Goal: Transaction & Acquisition: Book appointment/travel/reservation

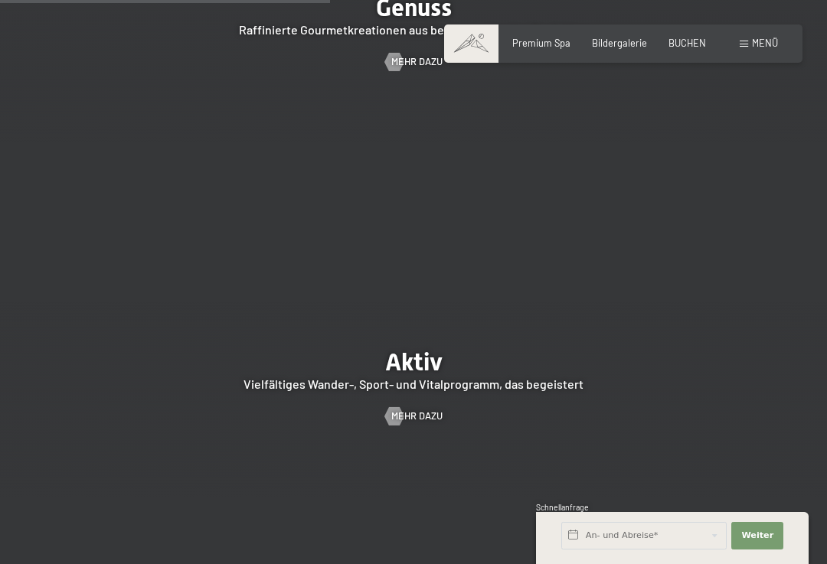
scroll to position [2277, 0]
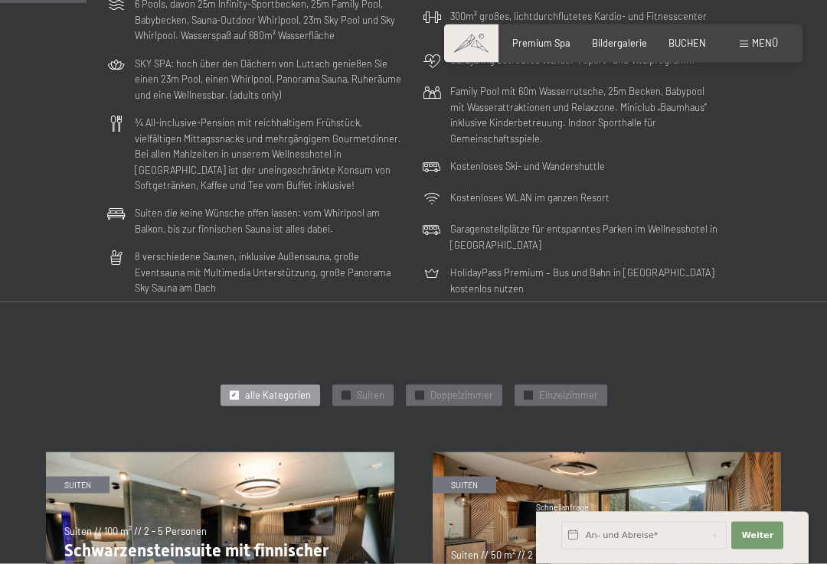
scroll to position [364, 0]
click at [493, 274] on p "HolidayPass Premium – Bus und Bahn in Südtirol kostenlos nutzen" at bounding box center [585, 279] width 270 height 31
click at [552, 278] on p "HolidayPass Premium – Bus und Bahn in Südtirol kostenlos nutzen" at bounding box center [585, 279] width 270 height 31
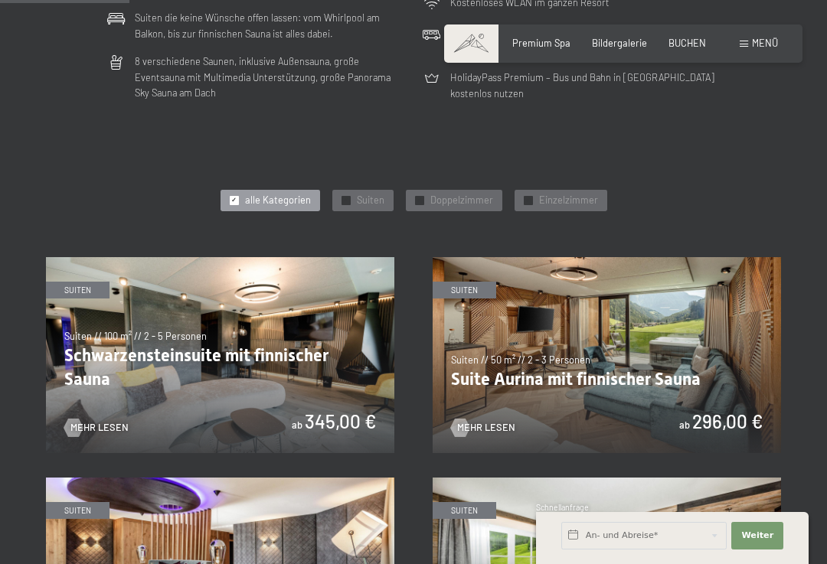
scroll to position [598, 0]
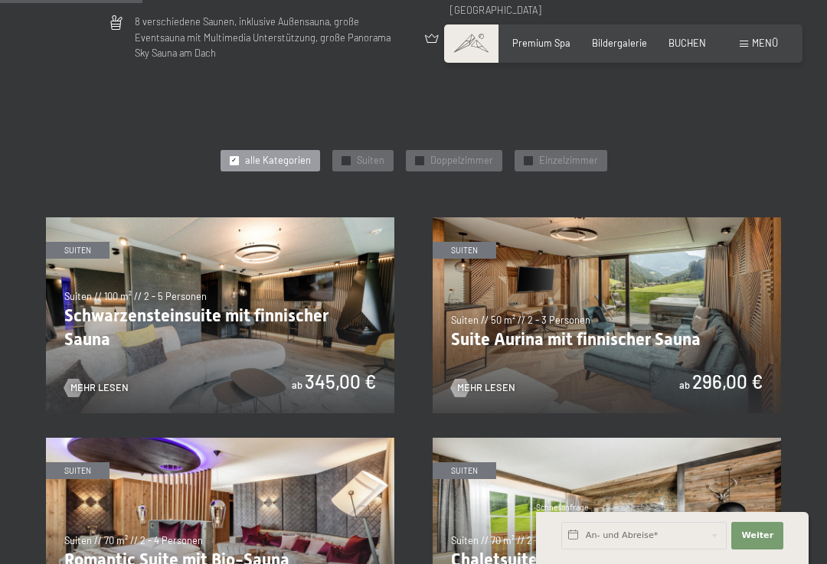
click at [467, 154] on span "Doppelzimmer" at bounding box center [461, 161] width 63 height 14
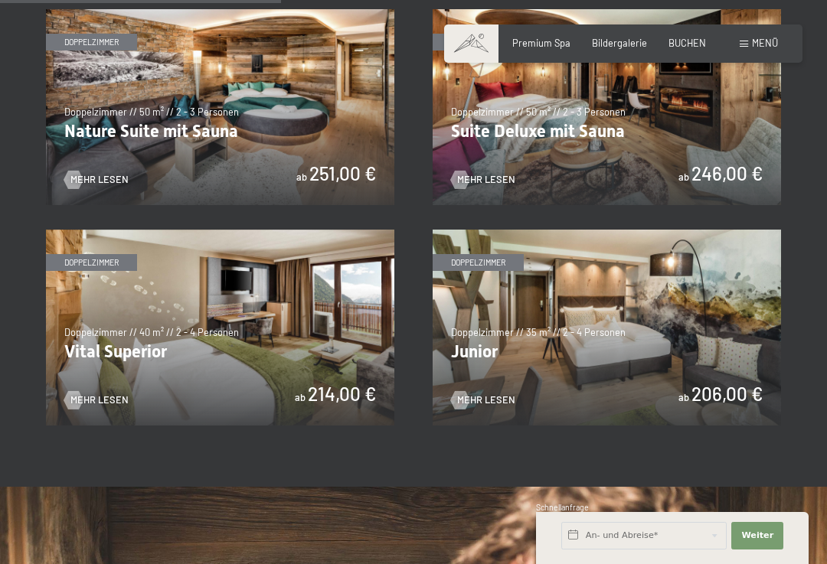
scroll to position [806, 0]
click at [738, 281] on img at bounding box center [607, 328] width 348 height 196
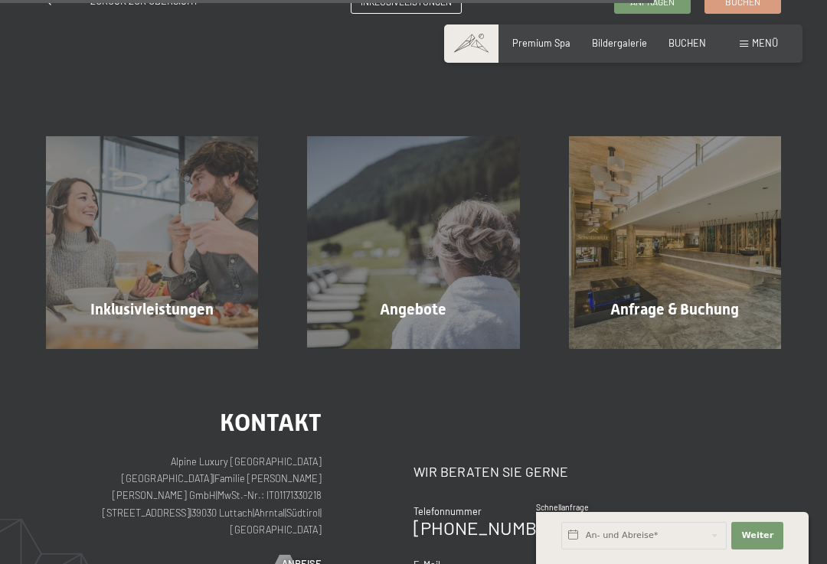
scroll to position [611, 0]
click at [484, 280] on div "Angebote Mehr erfahren" at bounding box center [413, 242] width 261 height 212
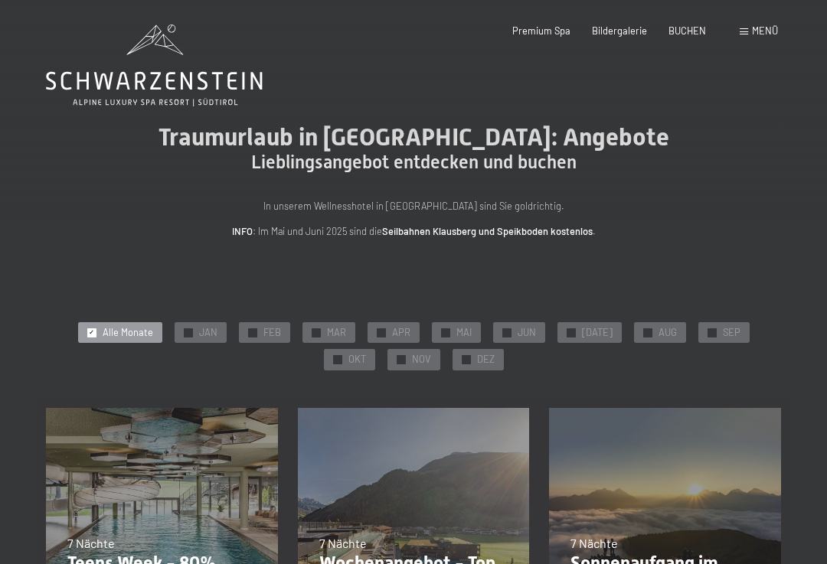
click at [493, 339] on div "✓ JUN" at bounding box center [519, 332] width 52 height 21
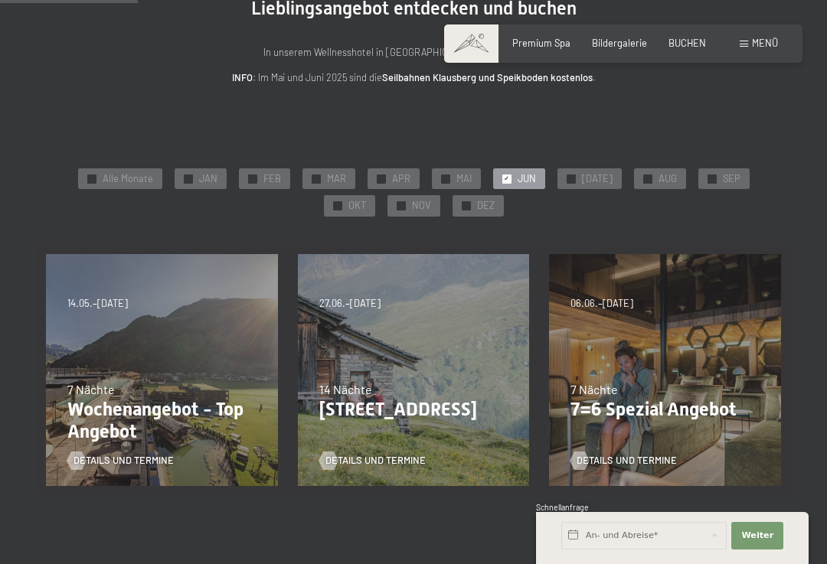
scroll to position [156, 0]
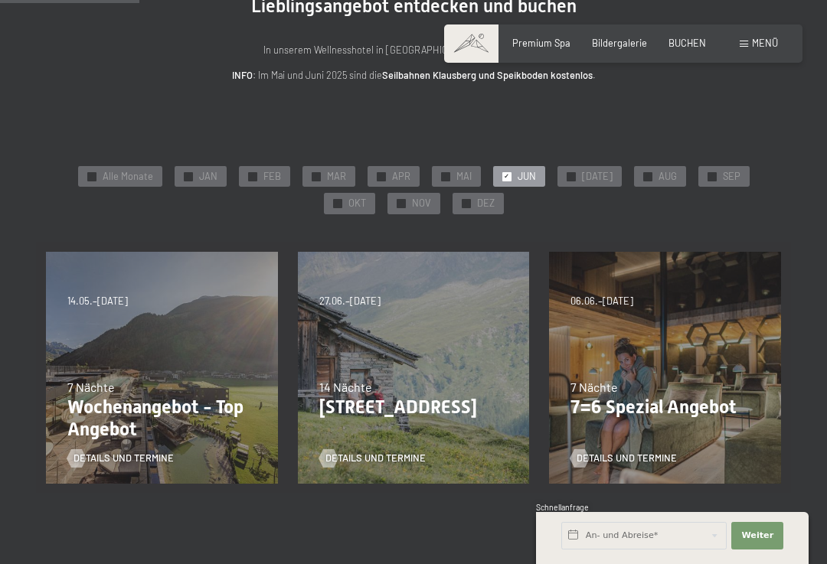
click at [149, 309] on div "24.08.2025–12.04.2026 14.05.–21.06.2026 27.06.2026–01.02.2027 7 Nächte Wochenan…" at bounding box center [162, 368] width 252 height 252
click at [106, 347] on div "24.08.2025–12.04.2026 14.05.–21.06.2026 27.06.2026–01.02.2027 7 Nächte Wochenan…" at bounding box center [162, 368] width 252 height 252
click at [112, 452] on span "Details und Termine" at bounding box center [124, 459] width 100 height 14
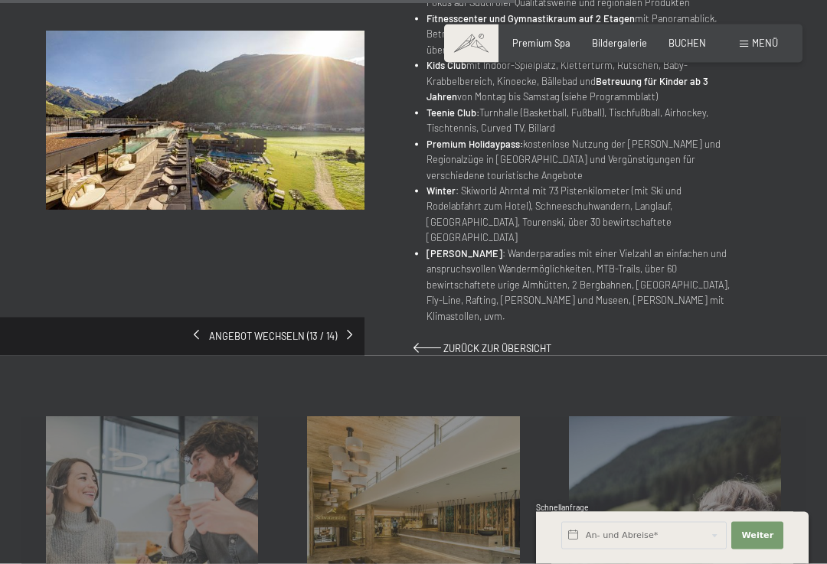
scroll to position [940, 0]
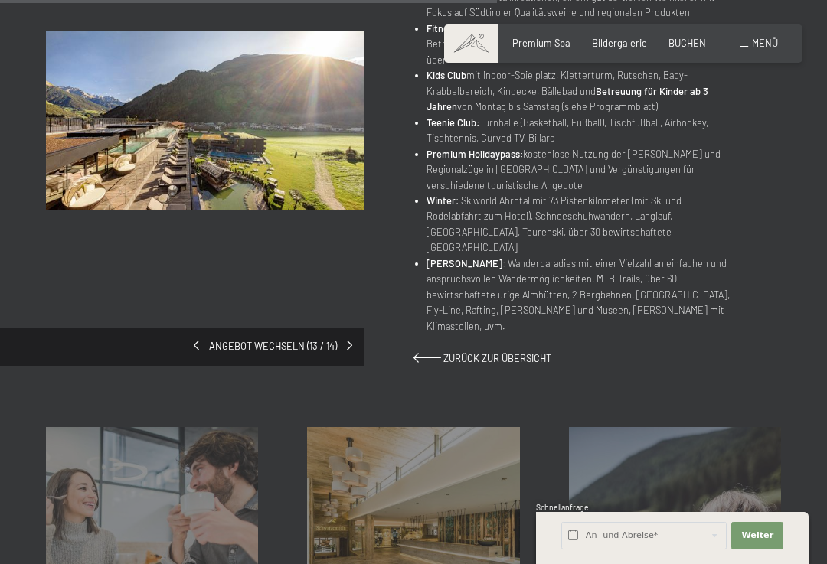
click at [492, 352] on span "Zurück zur Übersicht" at bounding box center [497, 358] width 108 height 12
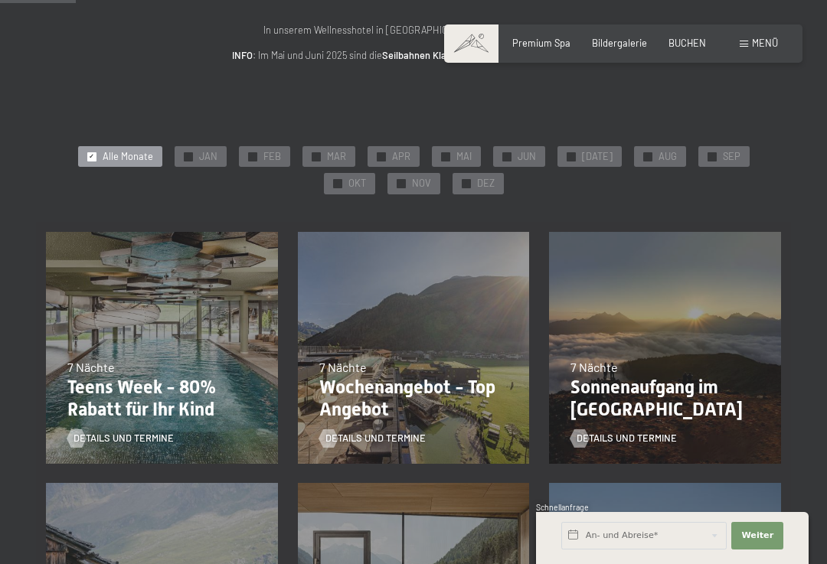
scroll to position [175, 0]
click at [518, 159] on span "JUN" at bounding box center [527, 158] width 18 height 14
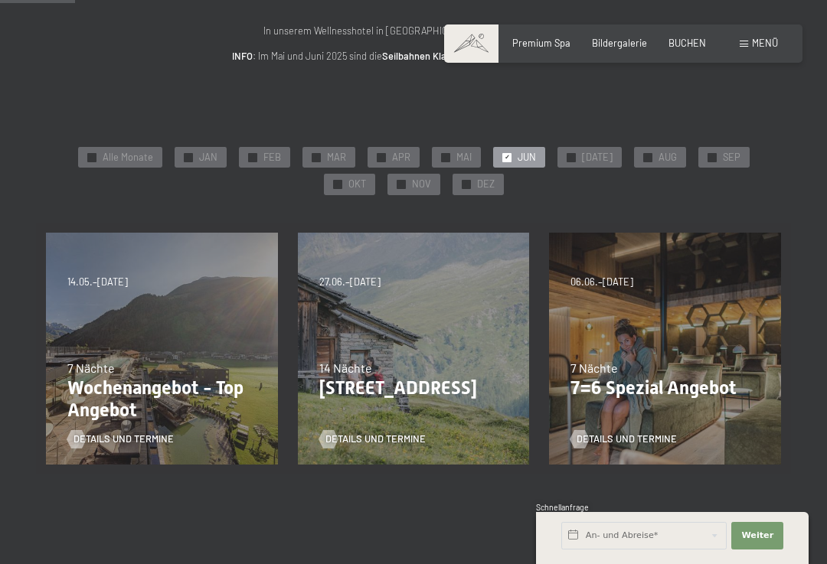
click at [660, 384] on p "7=6 Spezial Angebot" at bounding box center [665, 389] width 189 height 22
click at [641, 441] on span "Details und Termine" at bounding box center [627, 440] width 100 height 14
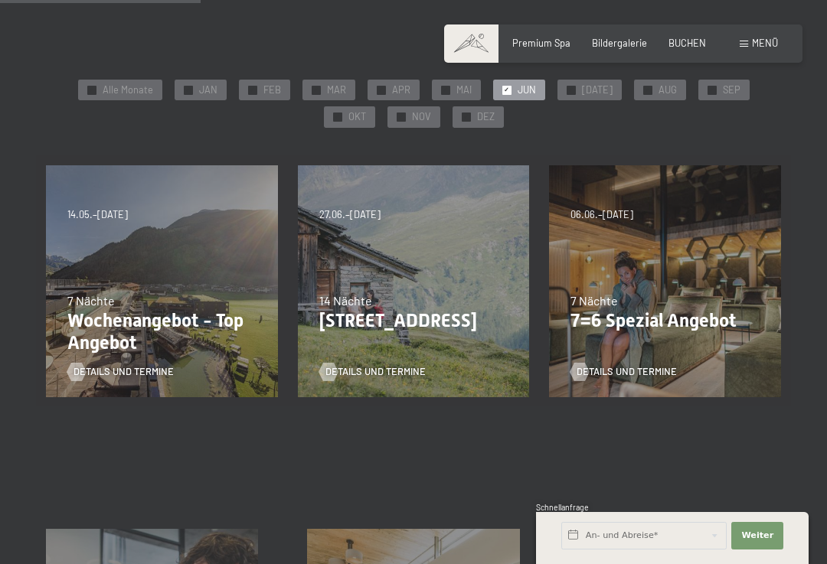
scroll to position [245, 0]
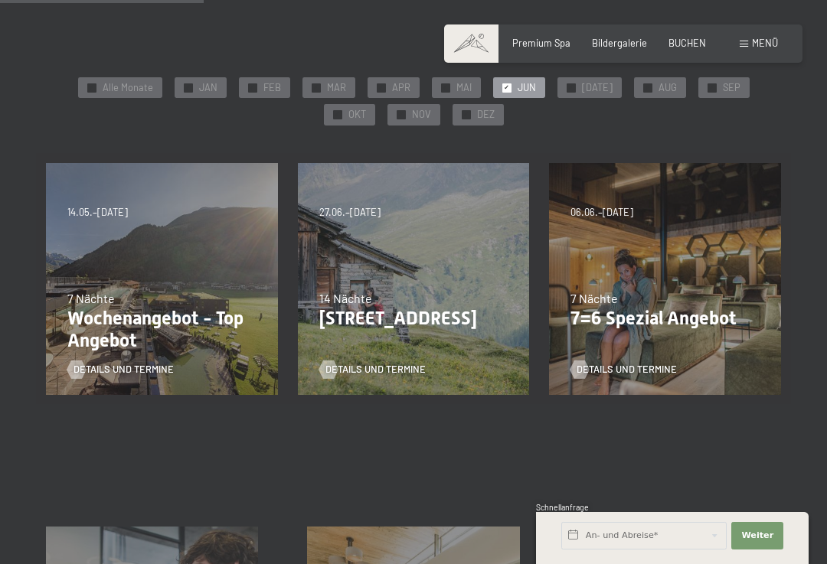
click at [77, 247] on div "24.08.2025–12.04.2026 14.05.–21.06.2026 27.06.2026–01.02.2027 7 Nächte Wochenan…" at bounding box center [162, 279] width 252 height 252
click at [123, 249] on div "24.08.2025–12.04.2026 14.05.–21.06.2026 27.06.2026–01.02.2027 7 Nächte Wochenan…" at bounding box center [162, 279] width 252 height 252
click at [110, 322] on p "Wochenangebot - Top Angebot" at bounding box center [161, 330] width 189 height 44
click at [123, 366] on span "Details und Termine" at bounding box center [124, 370] width 100 height 14
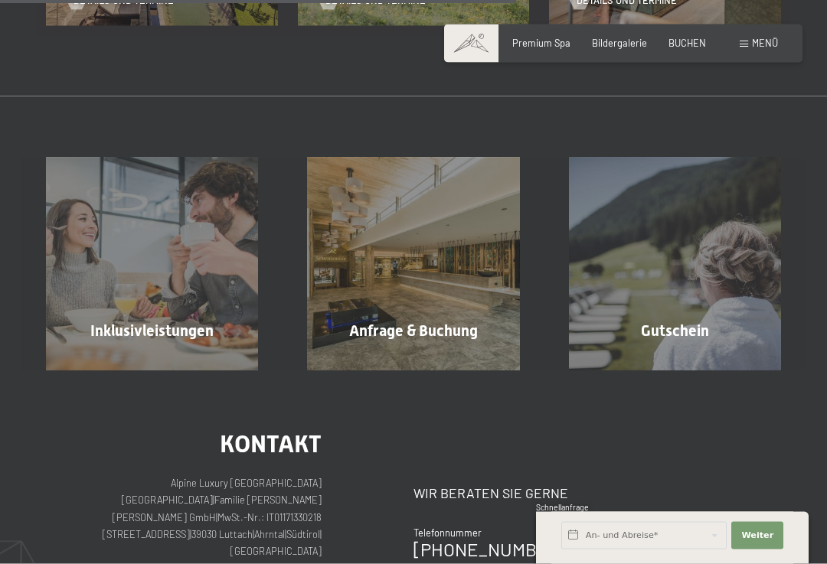
scroll to position [623, 0]
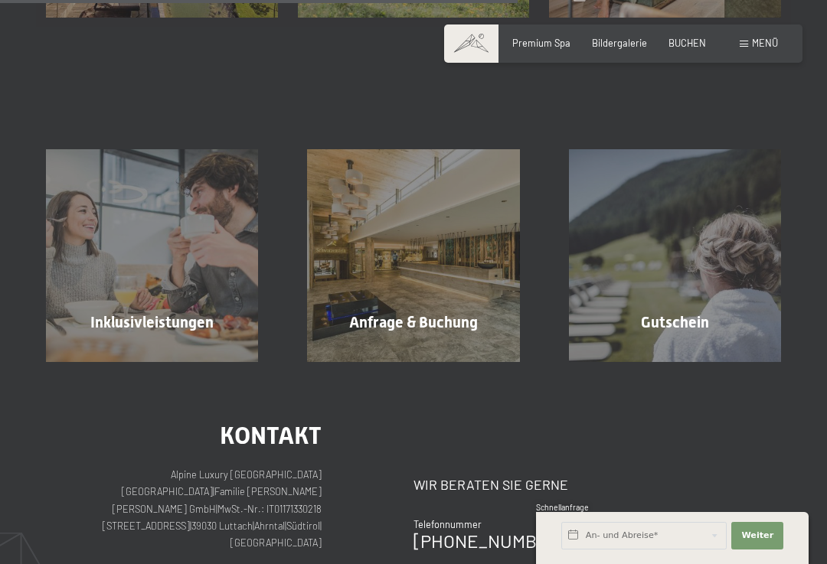
click at [116, 226] on div "Inklusivleistungen Mehr erfahren" at bounding box center [151, 255] width 261 height 212
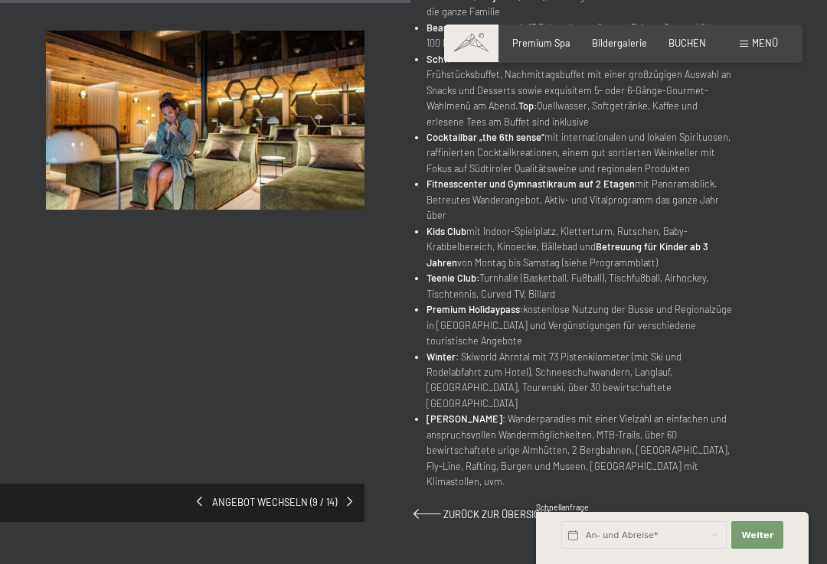
scroll to position [750, 0]
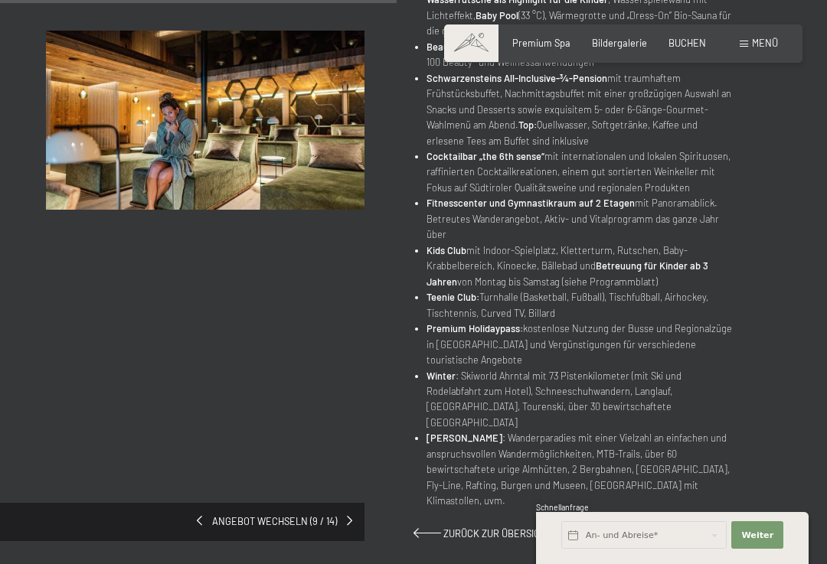
click at [92, 159] on img at bounding box center [205, 120] width 319 height 179
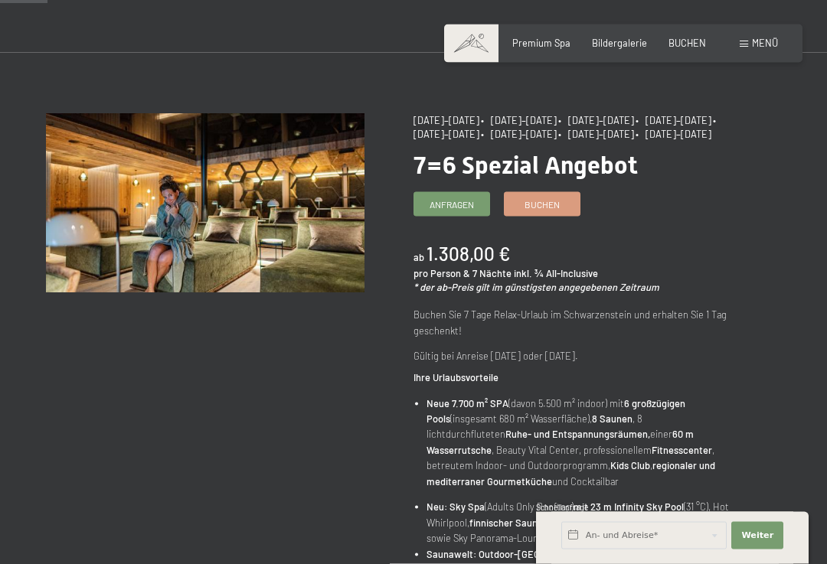
scroll to position [0, 0]
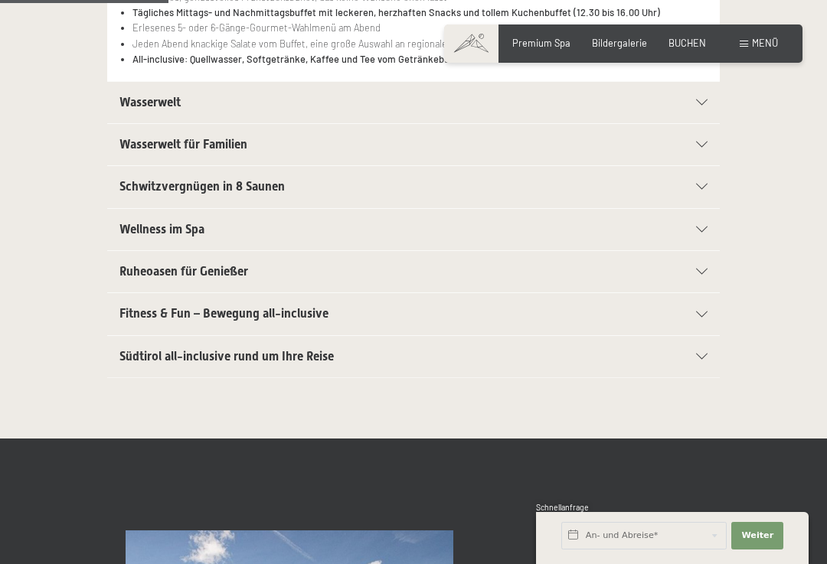
scroll to position [436, 0]
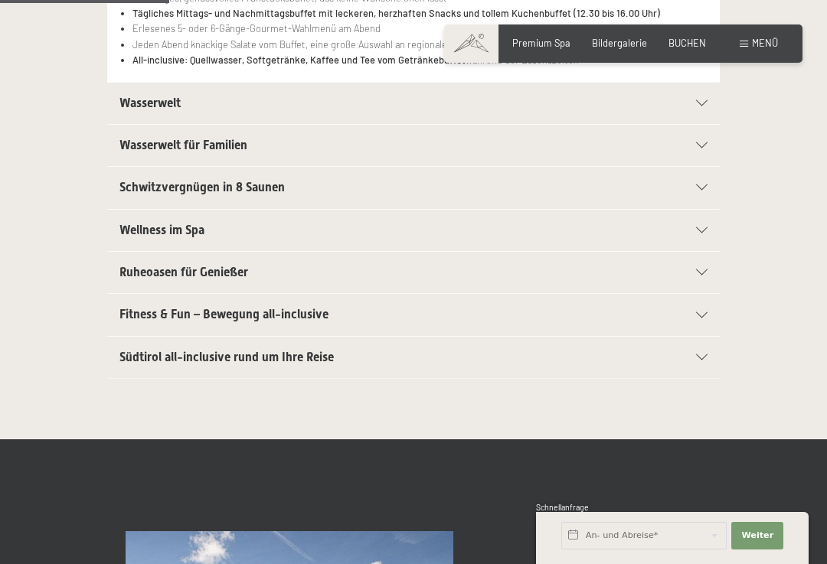
click at [704, 306] on div "Fitness & Fun – Bewegung all-inclusive" at bounding box center [413, 314] width 588 height 41
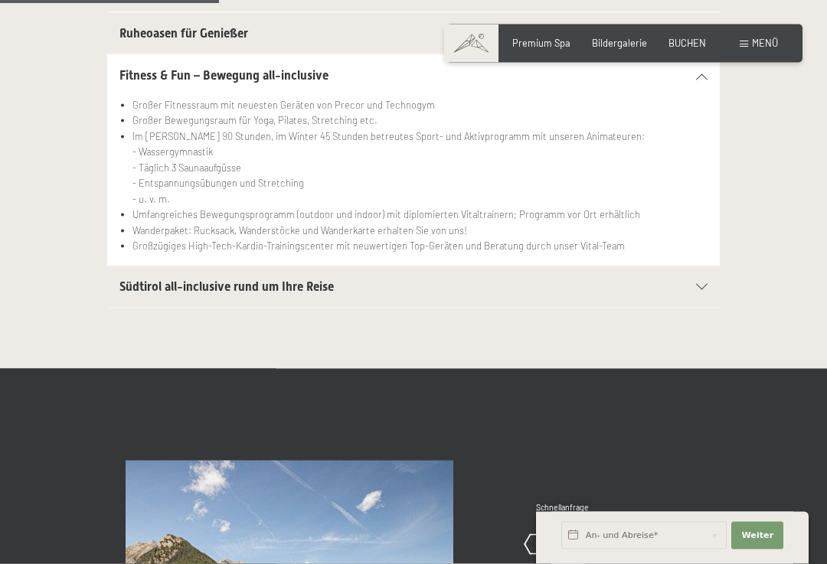
scroll to position [591, 0]
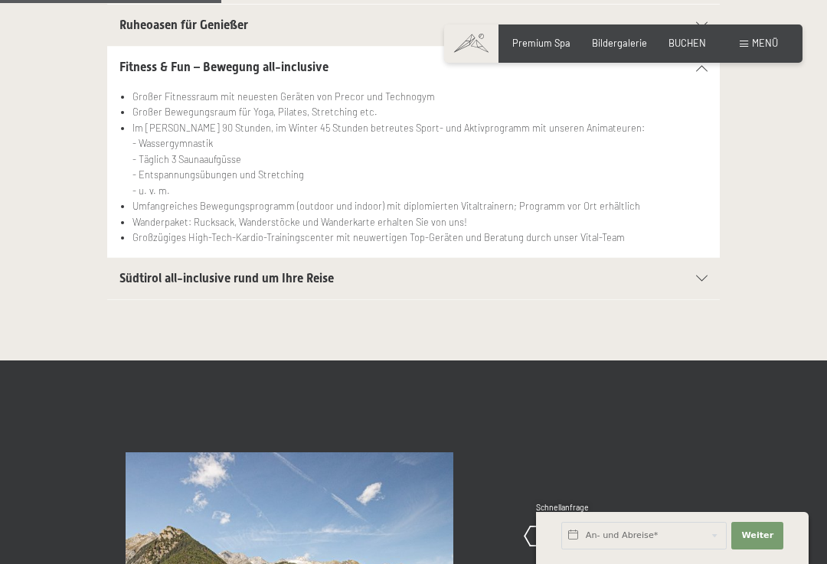
click at [151, 265] on div "Südtirol all-inclusive rund um Ihre Reise" at bounding box center [413, 278] width 588 height 41
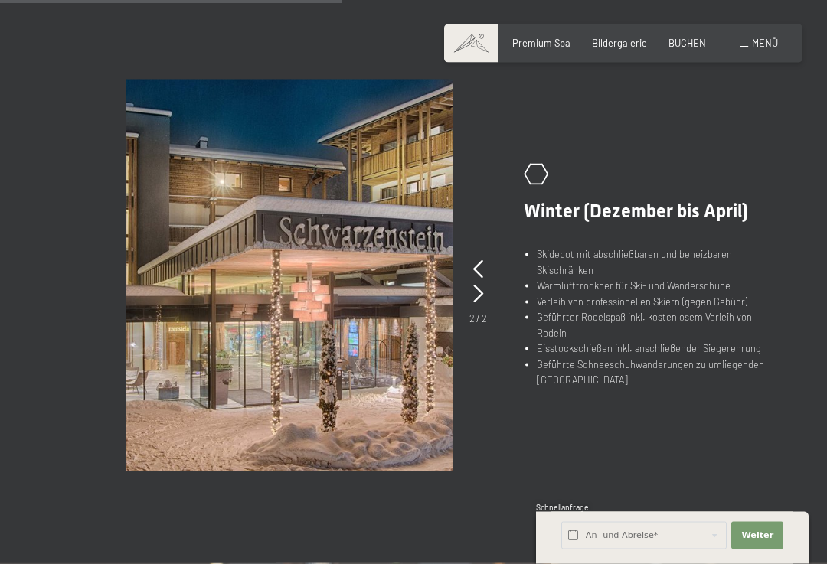
scroll to position [873, 0]
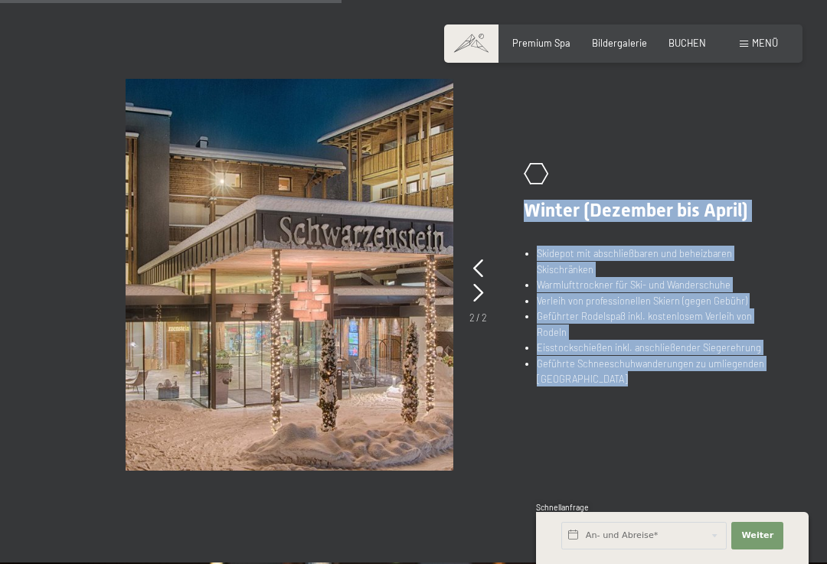
click at [795, 376] on div "slide 4 of 2 .st0{fill:none;stroke:#FFFFFF;stroke-width:2;stroke-linecap:round;…" at bounding box center [413, 275] width 827 height 392
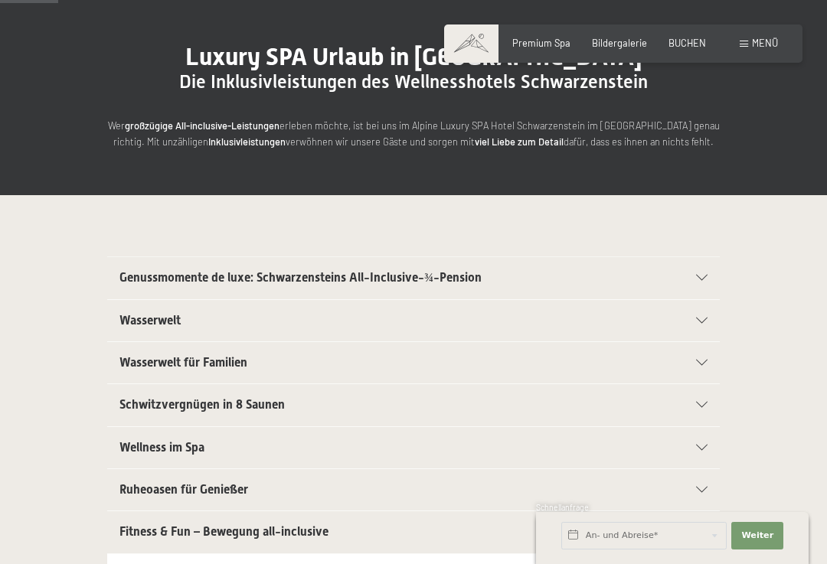
scroll to position [0, 0]
